Goal: Use online tool/utility: Utilize a website feature to perform a specific function

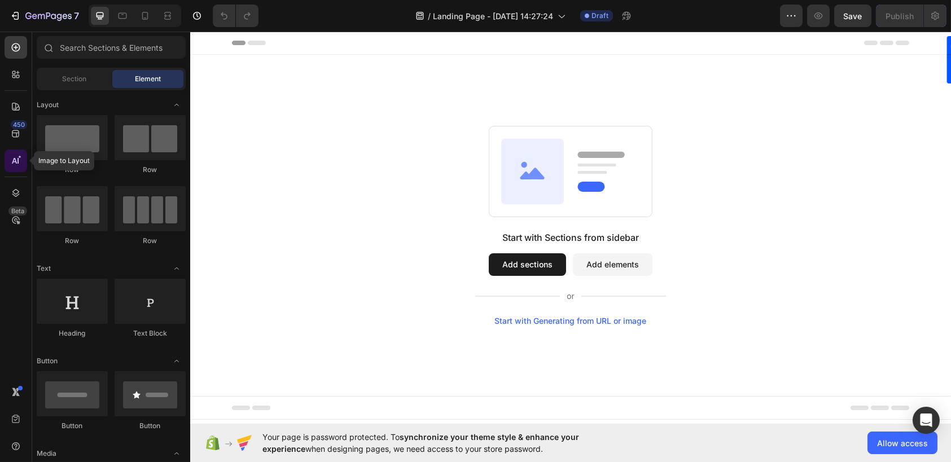
click at [19, 160] on icon at bounding box center [15, 160] width 11 height 11
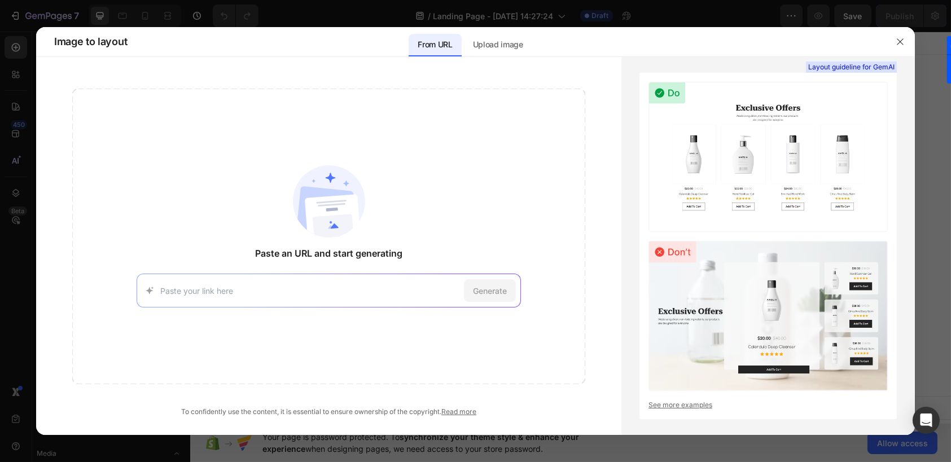
click at [299, 303] on div "Generate" at bounding box center [329, 291] width 385 height 34
click at [305, 290] on input at bounding box center [310, 291] width 300 height 12
paste input "[URL][DOMAIN_NAME]"
type input "[URL][DOMAIN_NAME]"
click at [491, 291] on span "Generate" at bounding box center [490, 291] width 34 height 12
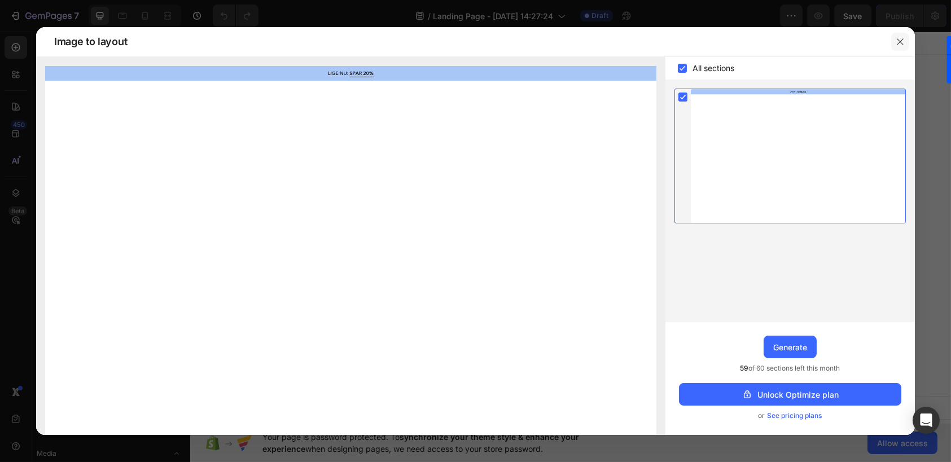
click at [900, 40] on icon "button" at bounding box center [900, 41] width 9 height 9
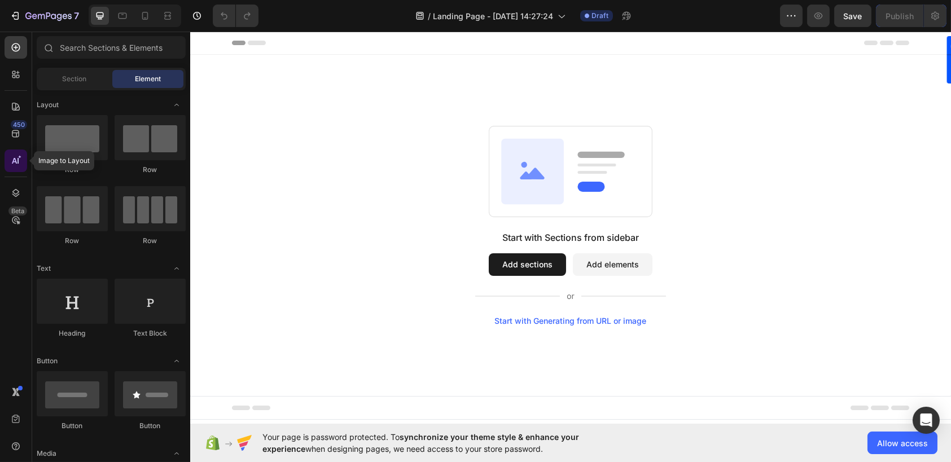
click at [12, 157] on icon at bounding box center [15, 160] width 11 height 11
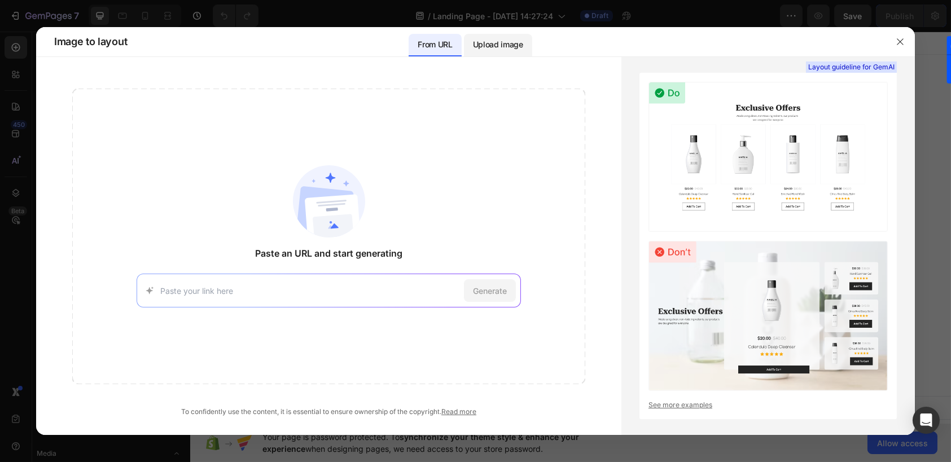
click at [494, 42] on p "Upload image" at bounding box center [498, 45] width 50 height 14
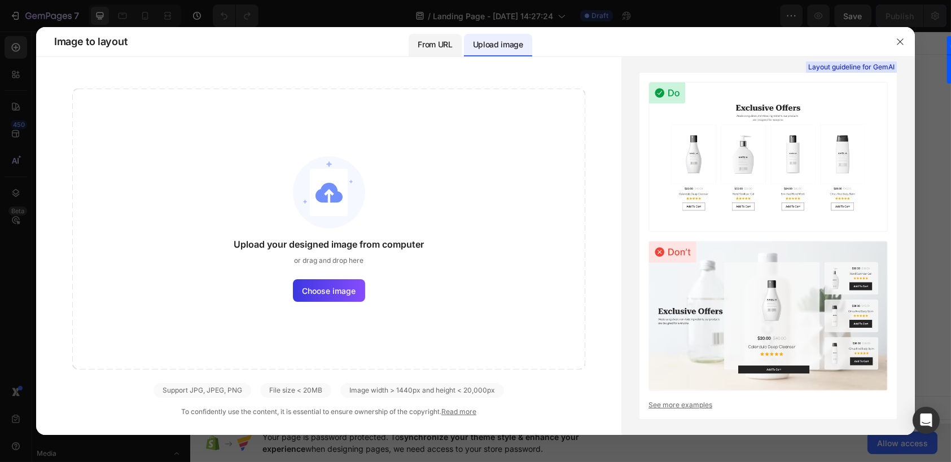
click at [442, 49] on p "From URL" at bounding box center [435, 45] width 34 height 14
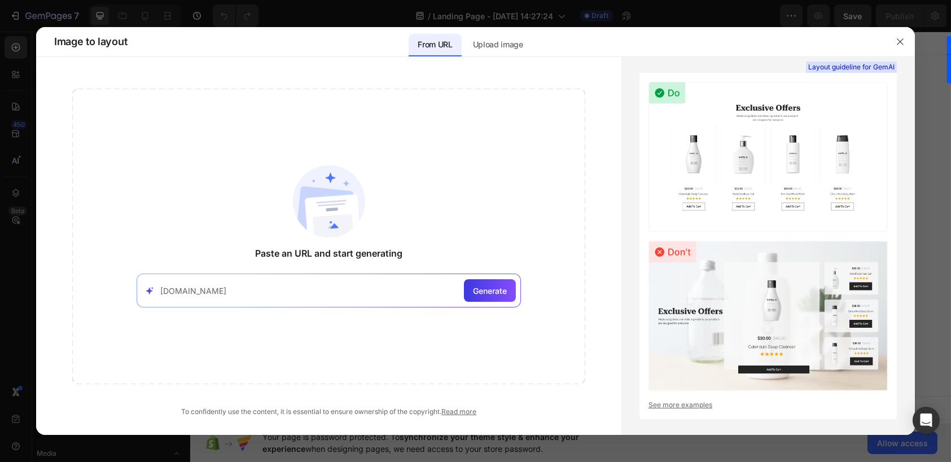
type input "[DOMAIN_NAME]"
click at [492, 291] on span "Generate" at bounding box center [490, 291] width 34 height 12
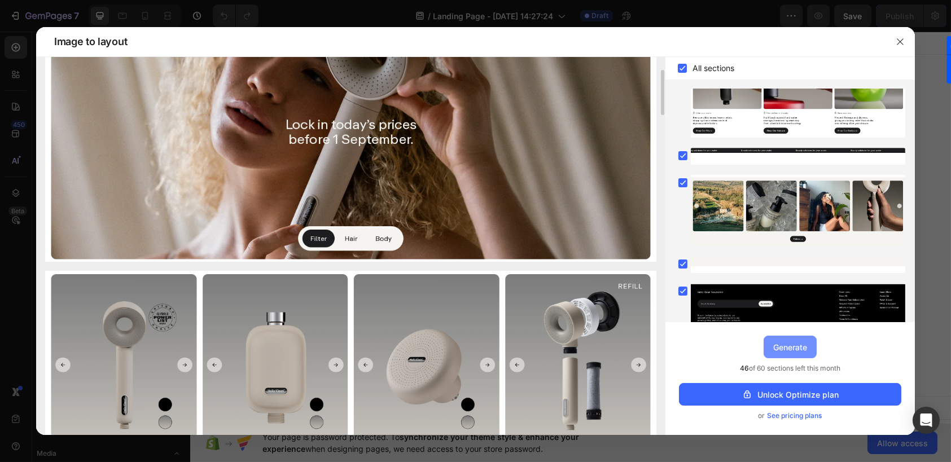
click at [805, 347] on div "Generate" at bounding box center [790, 347] width 34 height 12
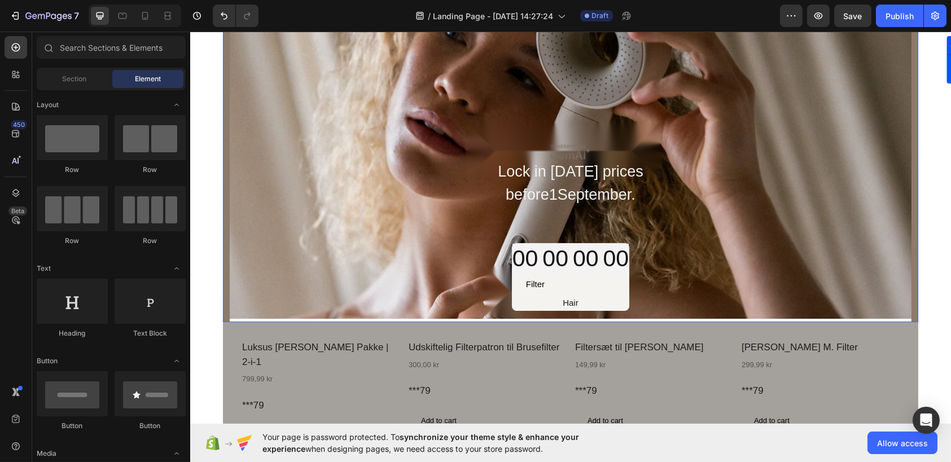
click at [396, 181] on div "Lock in [DATE] prices before1September. Text Block 00 00 00 00 Countdown Timer …" at bounding box center [569, 240] width 677 height 163
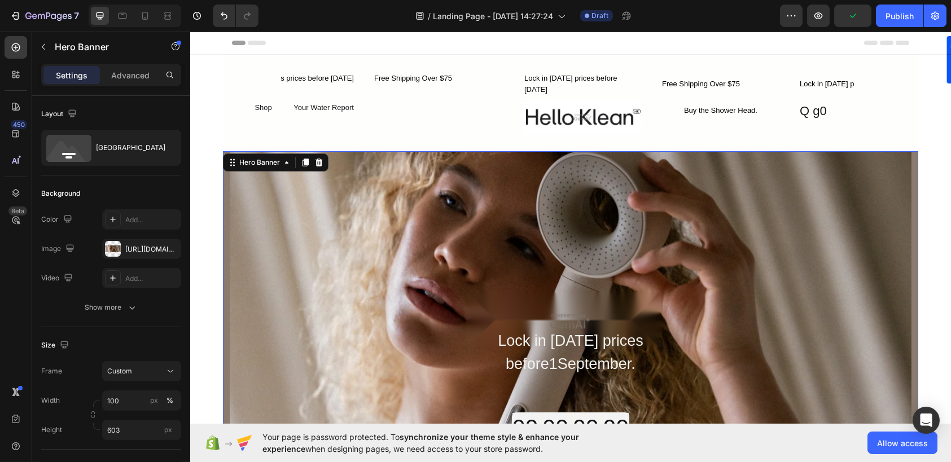
click at [340, 229] on div "Overlay" at bounding box center [570, 321] width 682 height 340
click at [238, 167] on div "Hero Banner" at bounding box center [259, 162] width 45 height 10
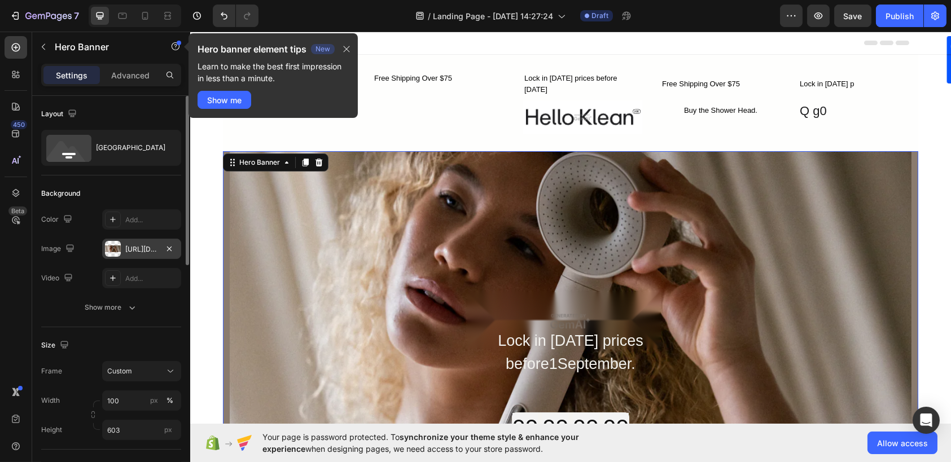
click at [135, 249] on div "[URL][DOMAIN_NAME]" at bounding box center [141, 249] width 33 height 10
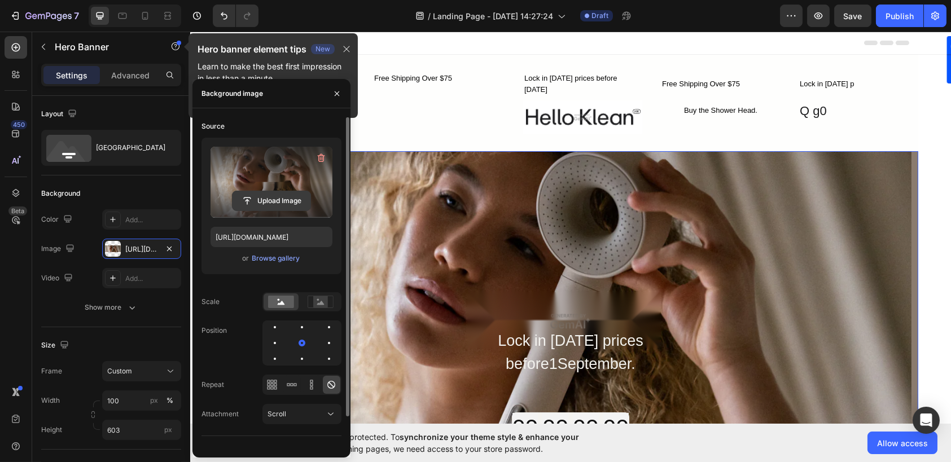
click at [281, 199] on input "file" at bounding box center [272, 200] width 78 height 19
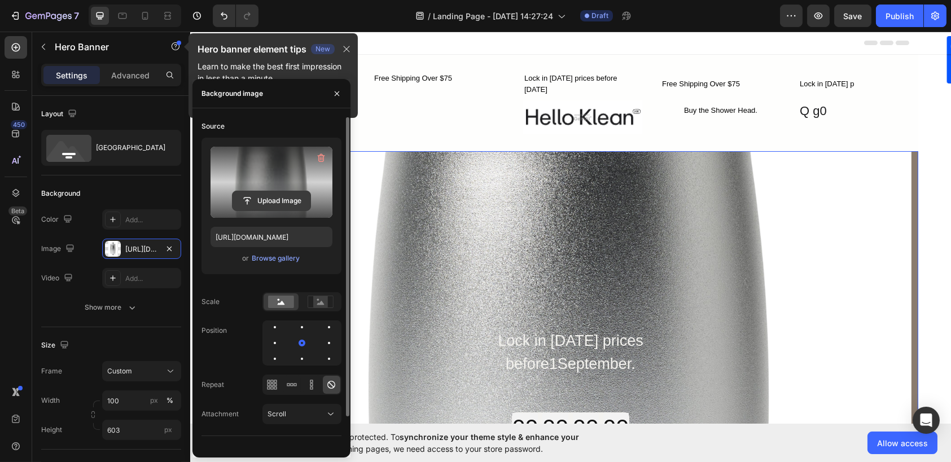
click at [274, 198] on input "file" at bounding box center [272, 200] width 78 height 19
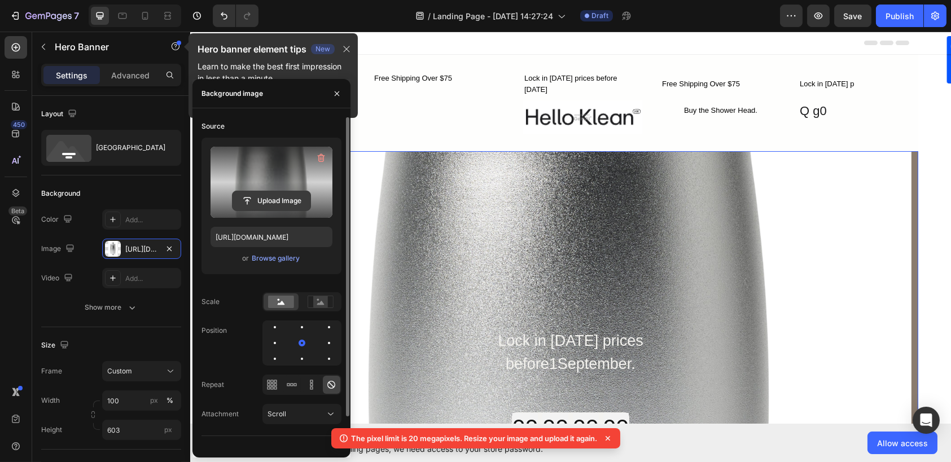
click at [280, 210] on input "file" at bounding box center [272, 200] width 78 height 19
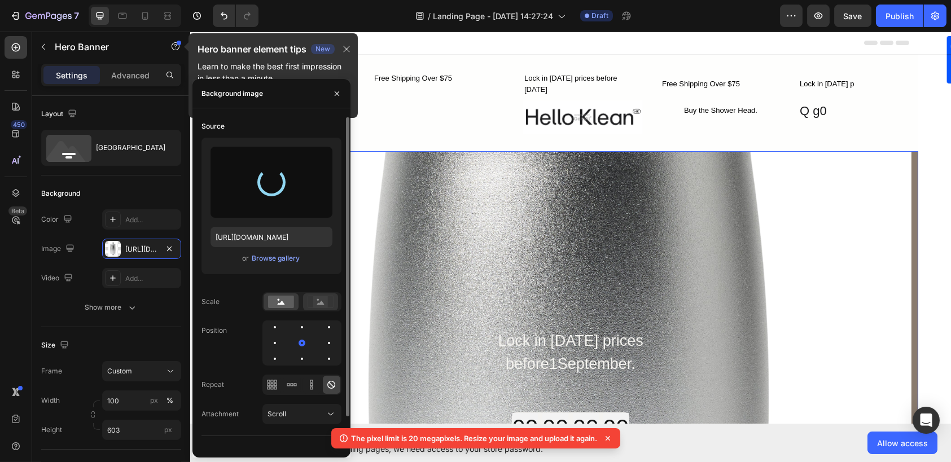
type input "[URL][DOMAIN_NAME]"
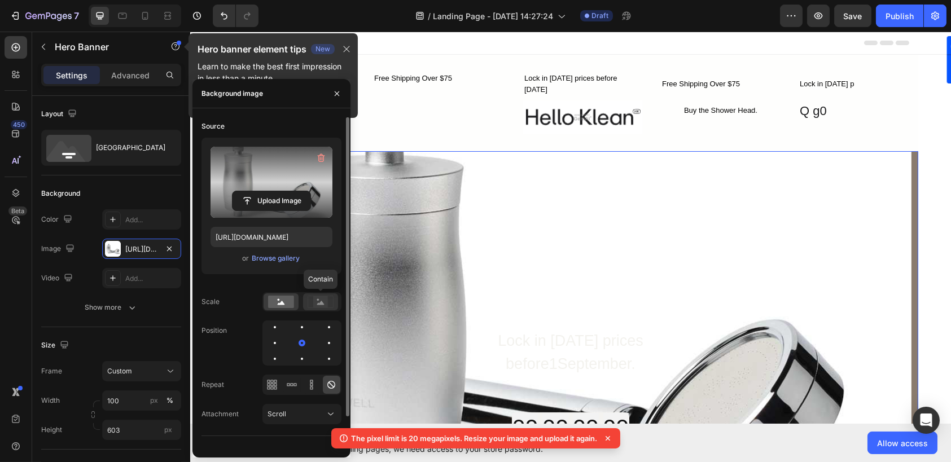
click at [325, 301] on rect at bounding box center [320, 301] width 15 height 11
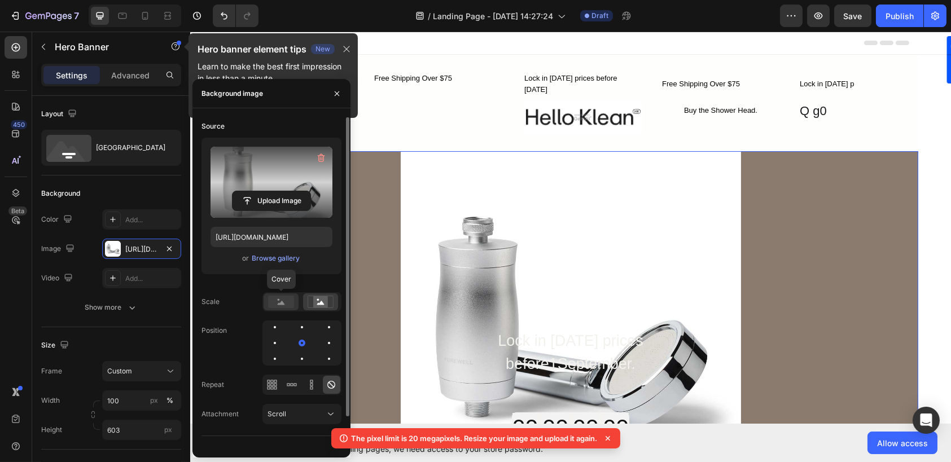
click at [290, 297] on rect at bounding box center [281, 302] width 26 height 12
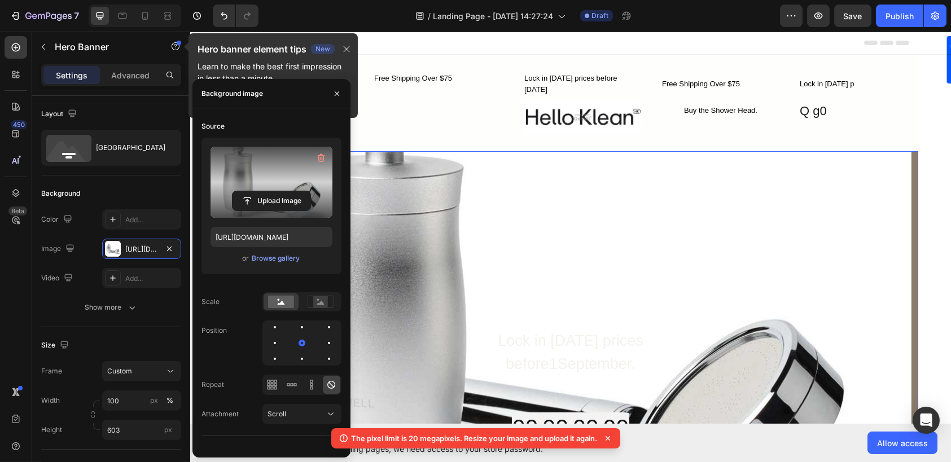
click at [454, 248] on div "Overlay" at bounding box center [570, 321] width 682 height 340
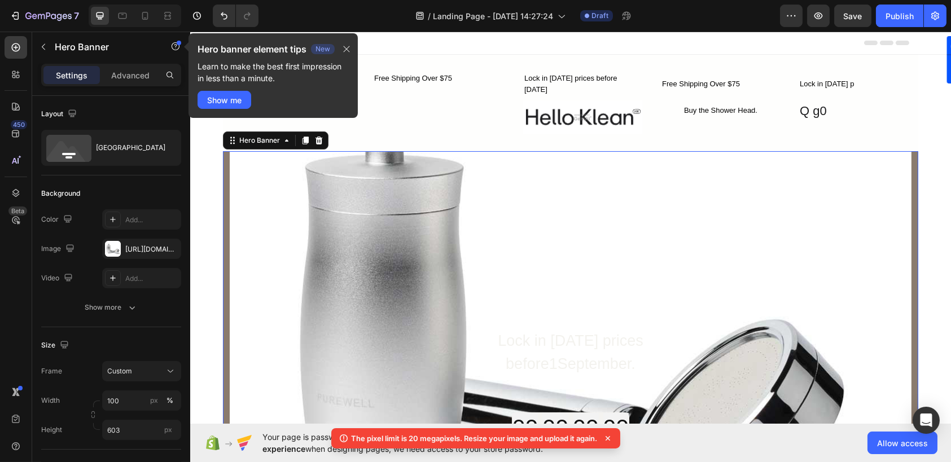
click at [442, 248] on div "Overlay" at bounding box center [570, 321] width 682 height 340
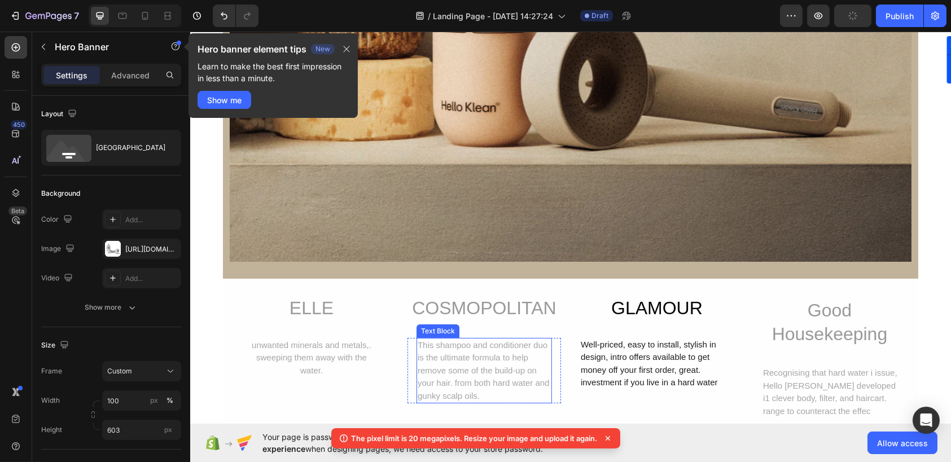
scroll to position [621, 0]
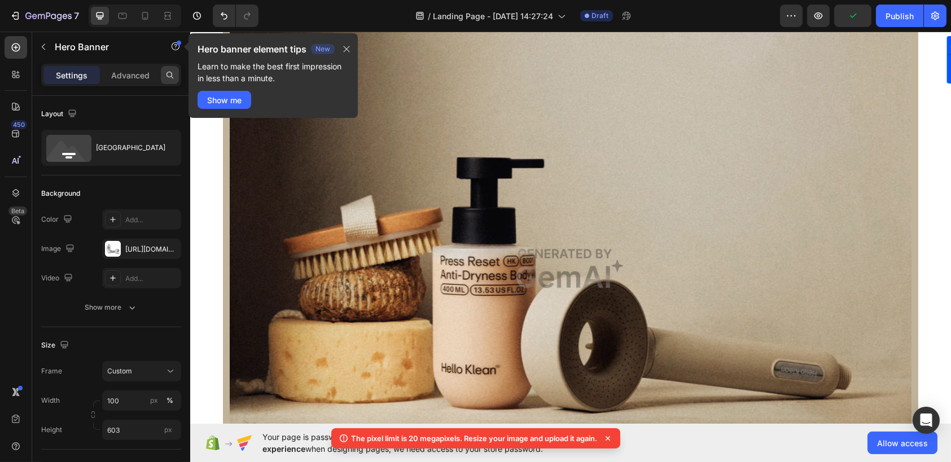
click at [167, 71] on icon at bounding box center [169, 75] width 9 height 9
click at [42, 47] on icon "button" at bounding box center [43, 47] width 3 height 6
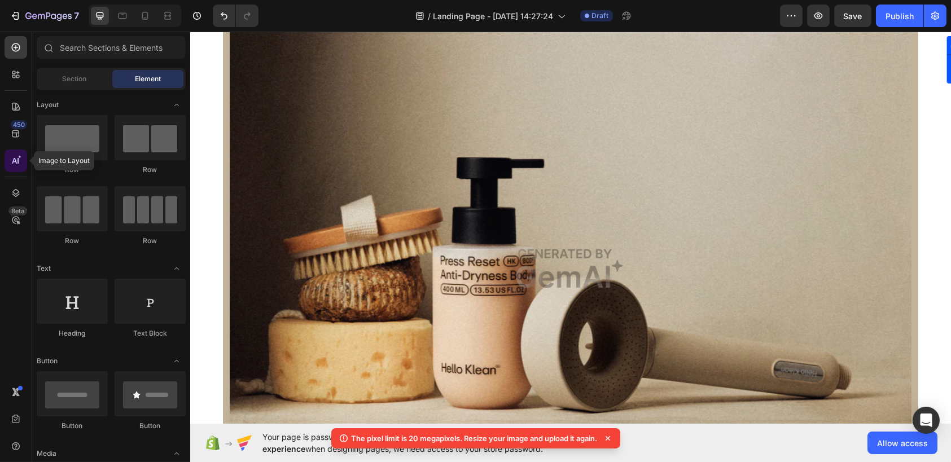
click at [16, 160] on icon at bounding box center [15, 160] width 11 height 11
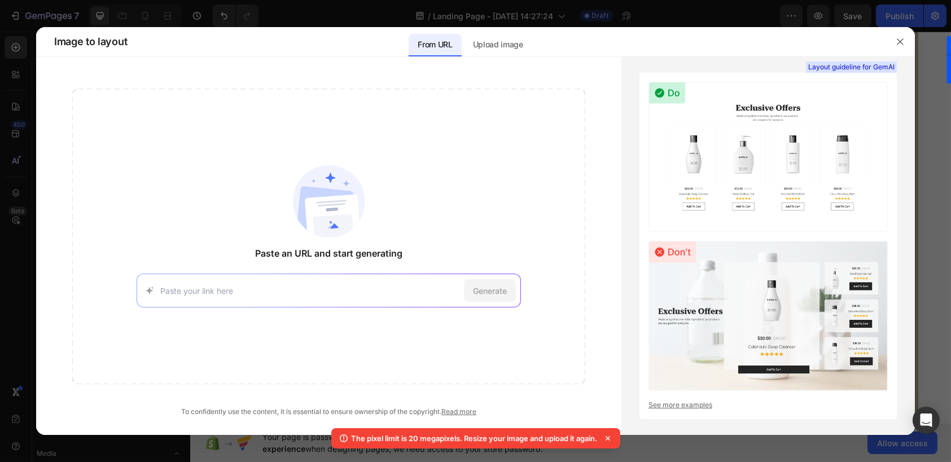
click at [381, 293] on input at bounding box center [310, 291] width 300 height 12
click at [440, 285] on input at bounding box center [310, 291] width 300 height 12
type input "sq"
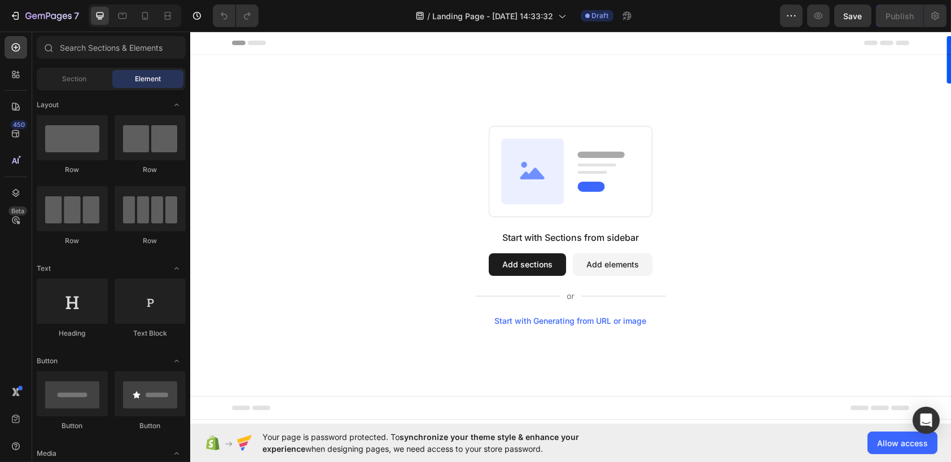
click at [531, 268] on button "Add sections" at bounding box center [526, 264] width 77 height 23
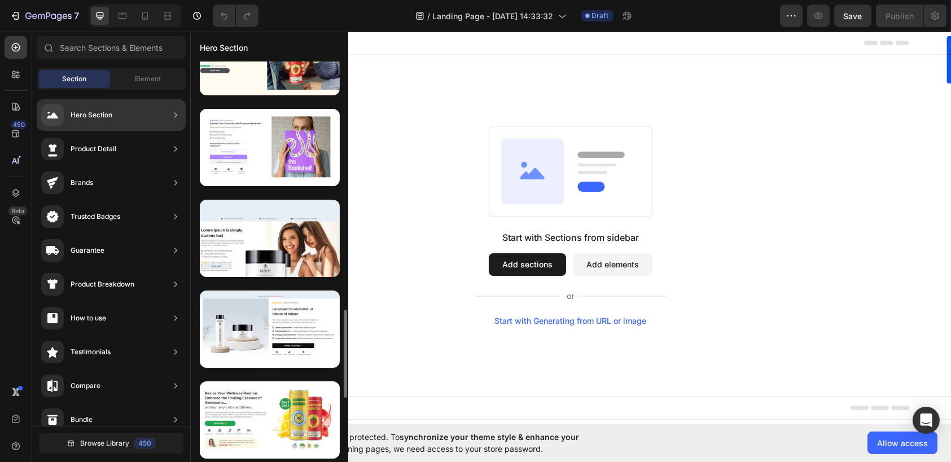
scroll to position [47, 0]
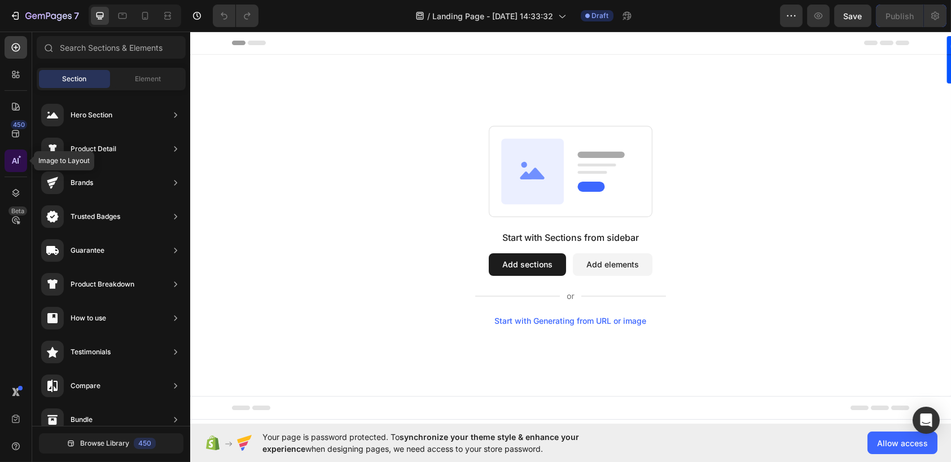
click at [18, 159] on icon at bounding box center [19, 156] width 3 height 3
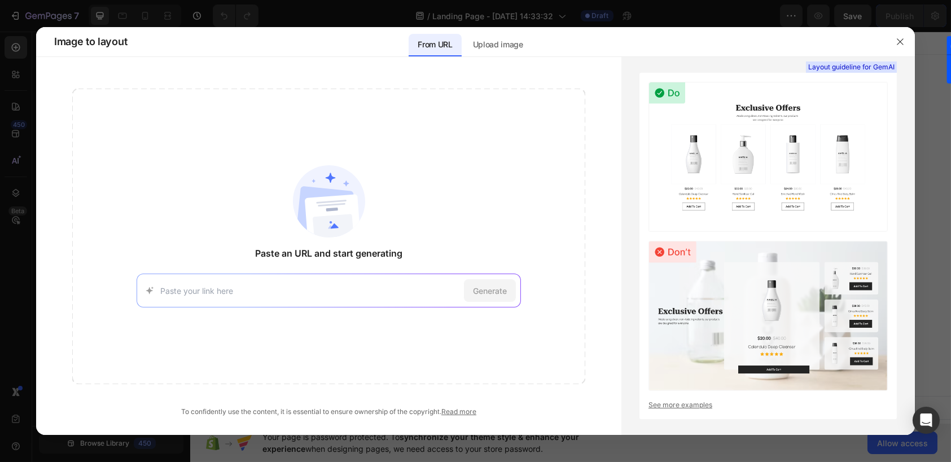
click at [305, 288] on input at bounding box center [310, 291] width 300 height 12
type input "https://squareup.com/us/en"
click at [484, 290] on span "Generate" at bounding box center [490, 291] width 34 height 12
